Goal: Task Accomplishment & Management: Manage account settings

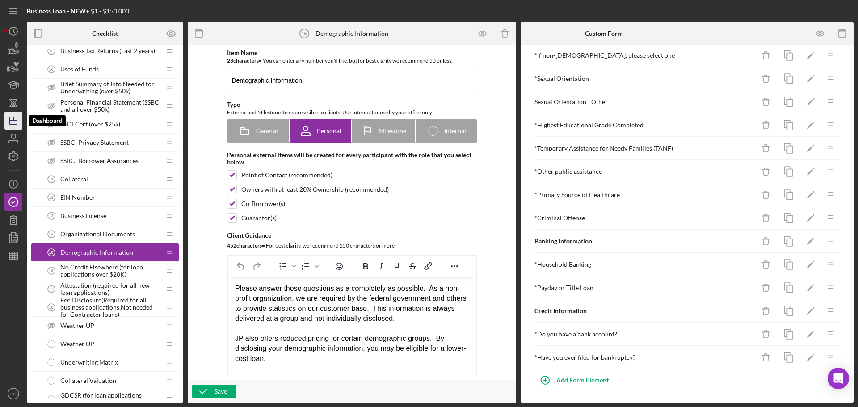
click at [18, 121] on icon "Icon/Dashboard" at bounding box center [13, 121] width 22 height 22
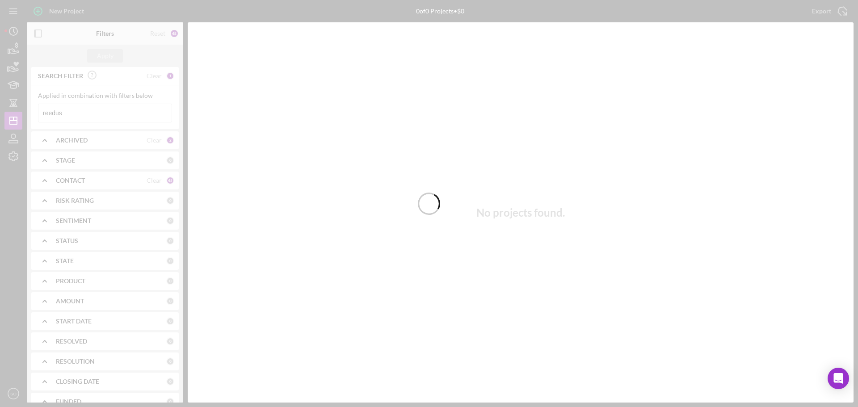
click at [93, 111] on div at bounding box center [429, 203] width 858 height 407
click at [94, 112] on div at bounding box center [429, 203] width 858 height 407
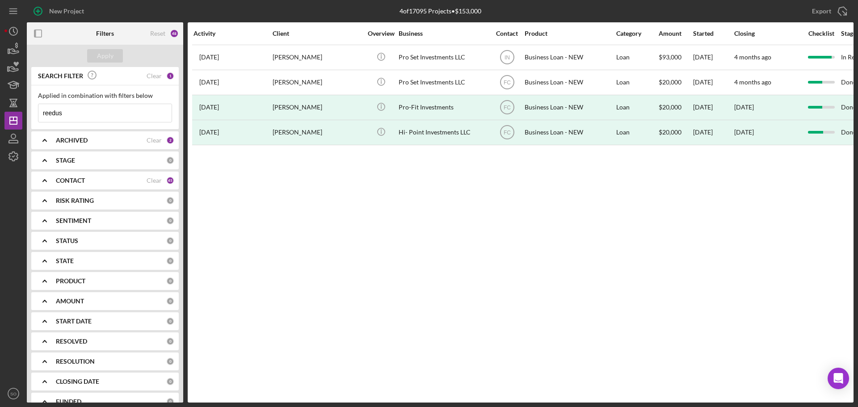
drag, startPoint x: 107, startPoint y: 118, endPoint x: 33, endPoint y: 107, distance: 74.5
click at [33, 107] on div "Applied in combination with filters below reedus Icon/Menu Close" at bounding box center [105, 107] width 148 height 44
click at [90, 114] on input at bounding box center [104, 113] width 133 height 18
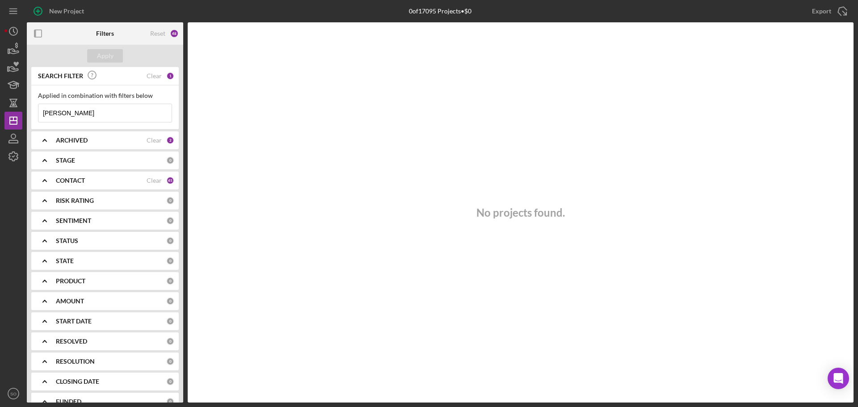
drag, startPoint x: 101, startPoint y: 112, endPoint x: 89, endPoint y: 113, distance: 11.7
click at [101, 112] on input "[PERSON_NAME]" at bounding box center [104, 113] width 133 height 18
drag, startPoint x: 89, startPoint y: 113, endPoint x: 19, endPoint y: 121, distance: 70.2
click at [19, 121] on div "New Project 0 of 17095 Projects • $0 reedus Export Icon/Export Filters Reset 48…" at bounding box center [428, 201] width 849 height 403
paste input "[PERSON_NAME]"
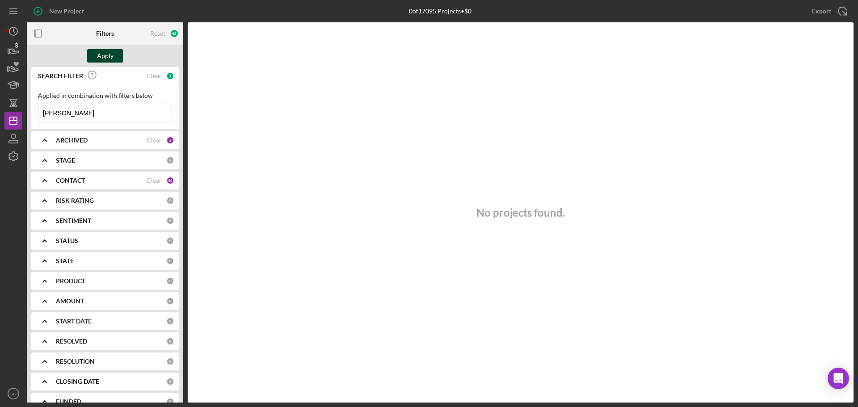
type input "[PERSON_NAME]"
click at [105, 58] on div "Apply" at bounding box center [105, 55] width 17 height 13
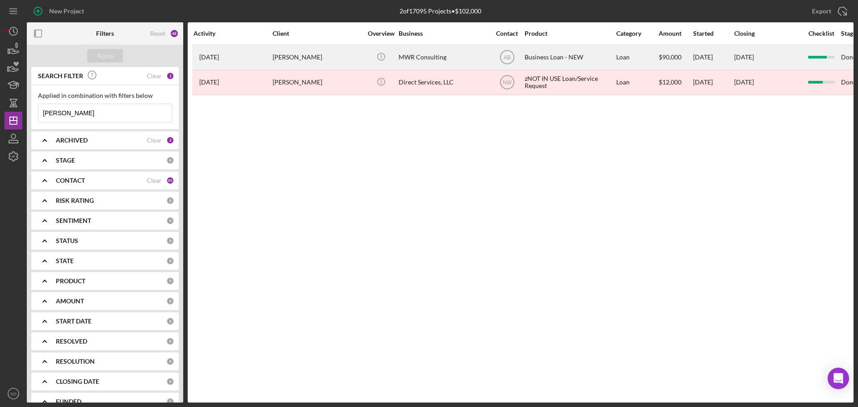
click at [351, 59] on div "[PERSON_NAME]" at bounding box center [317, 58] width 89 height 24
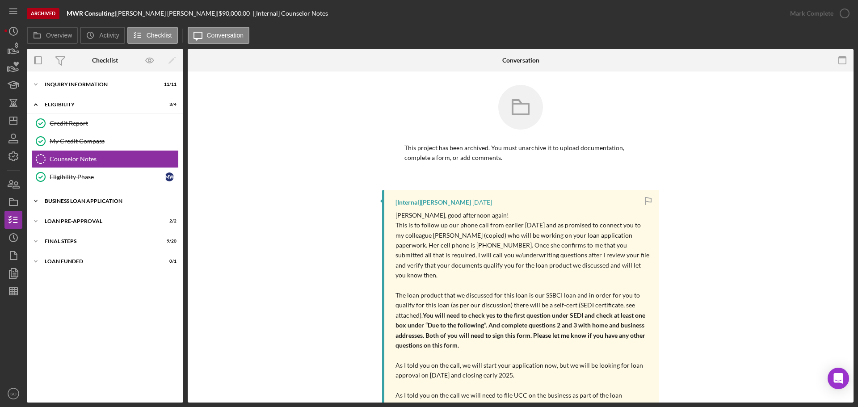
click at [103, 202] on div "BUSINESS LOAN APPLICATION" at bounding box center [108, 200] width 127 height 5
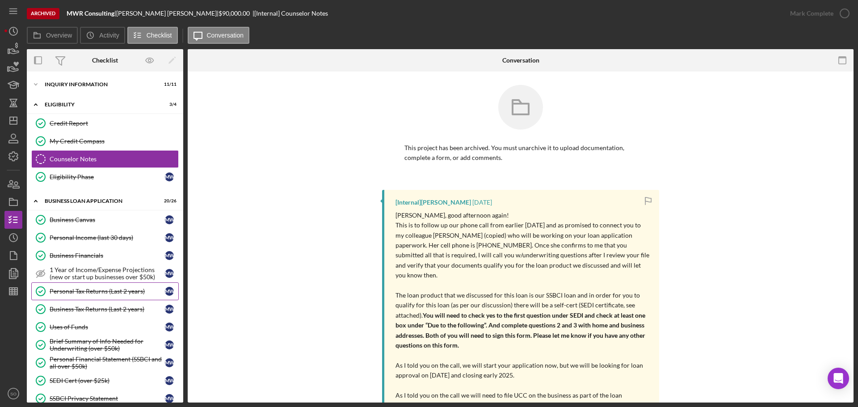
click at [85, 289] on div "Personal Tax Returns (Last 2 years)" at bounding box center [107, 291] width 115 height 7
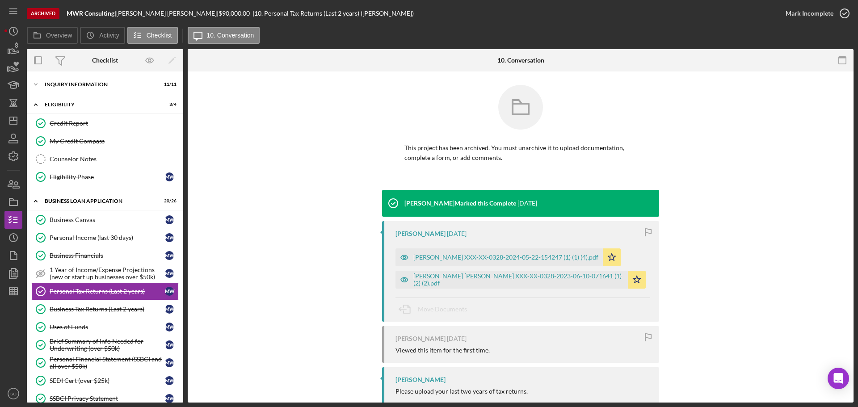
scroll to position [21, 0]
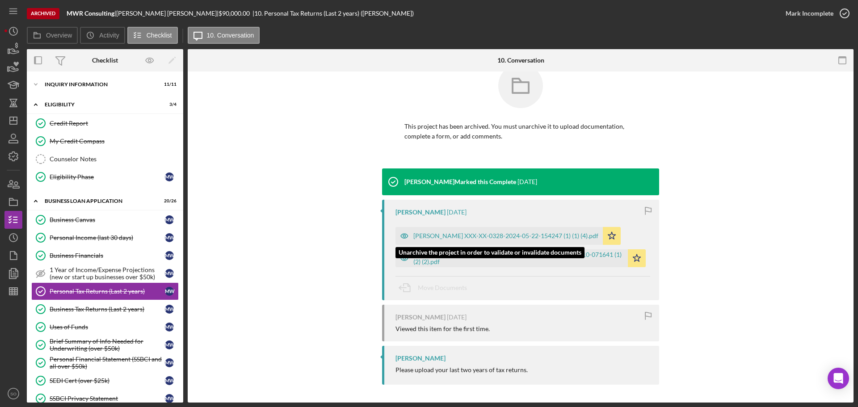
click at [556, 237] on div "[PERSON_NAME] XXX-XX-0328-2024-05-22-154247 (1) (1) (4).pdf" at bounding box center [505, 235] width 185 height 7
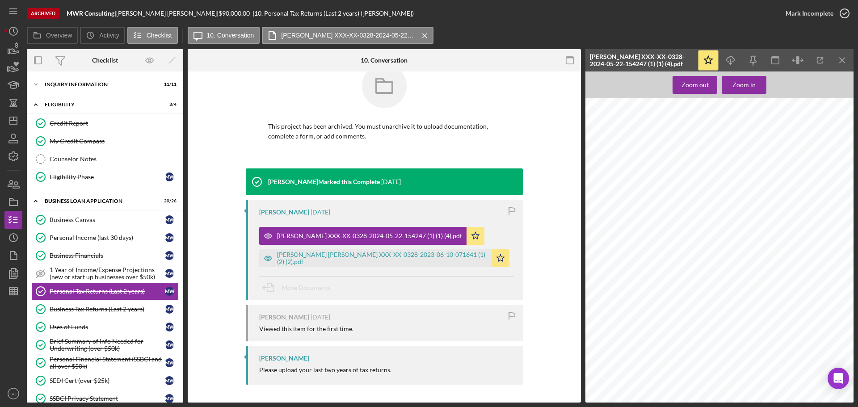
scroll to position [89, 0]
click at [401, 257] on div "[PERSON_NAME] [PERSON_NAME] XXX-XX-0328-2023-06-10-071641 (1) (2) (2).pdf" at bounding box center [382, 258] width 210 height 14
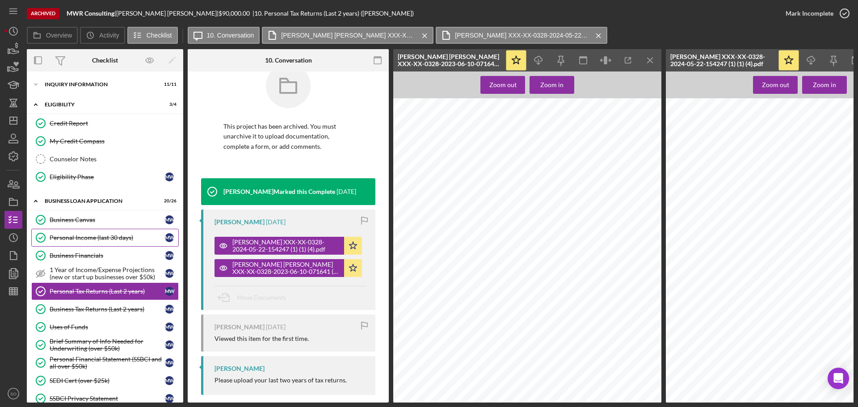
click at [94, 242] on link "Personal Income (last 30 days) Personal Income (last 30 days) M W" at bounding box center [105, 238] width 148 height 18
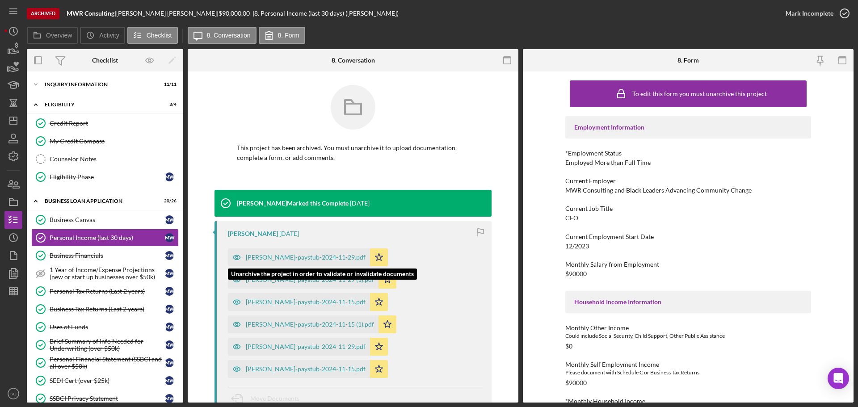
click at [338, 259] on div "[PERSON_NAME]-paystub-2024-11-29.pdf" at bounding box center [306, 257] width 120 height 7
